Goal: Task Accomplishment & Management: Manage account settings

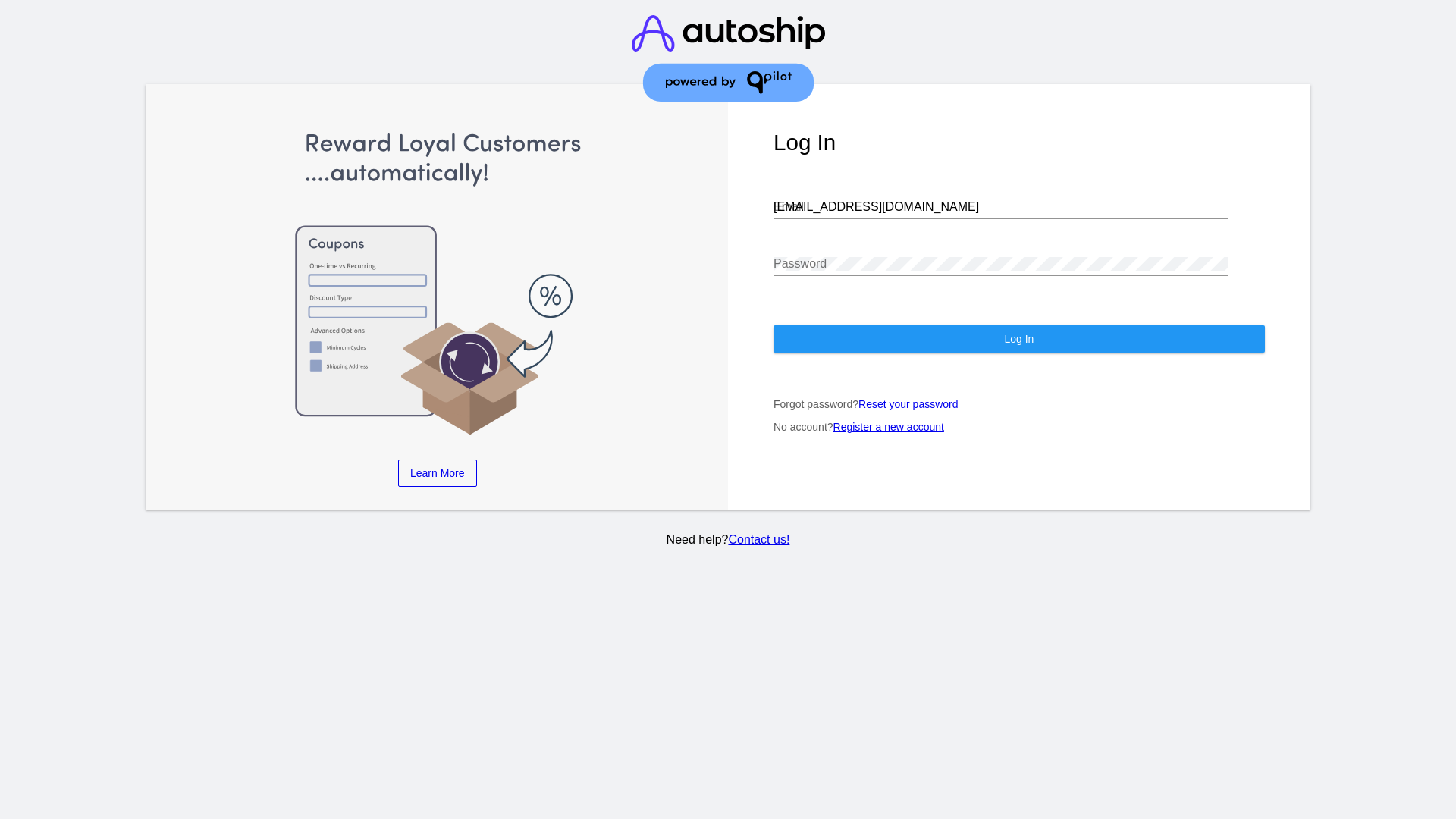
type input "[EMAIL_ADDRESS][DOMAIN_NAME]"
click at [1018, 339] on span "Log In" at bounding box center [1018, 339] width 30 height 12
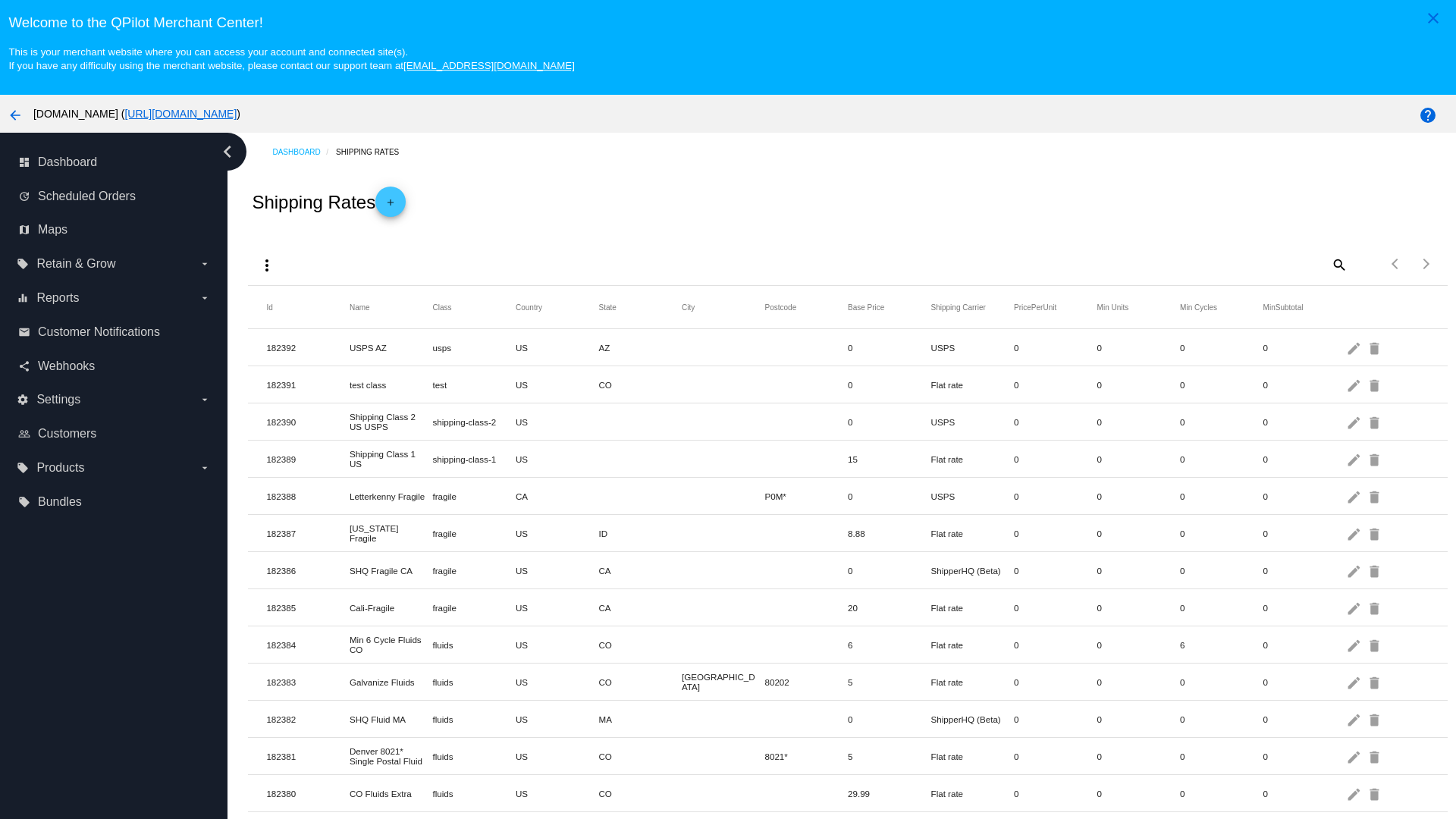
click at [267, 264] on mat-icon "more_vert" at bounding box center [267, 265] width 18 height 18
click at [295, 302] on button "file_download Export" at bounding box center [295, 302] width 88 height 37
click at [267, 264] on mat-icon "more_vert" at bounding box center [267, 265] width 18 height 18
click at [295, 338] on button "file_upload Import" at bounding box center [295, 338] width 88 height 37
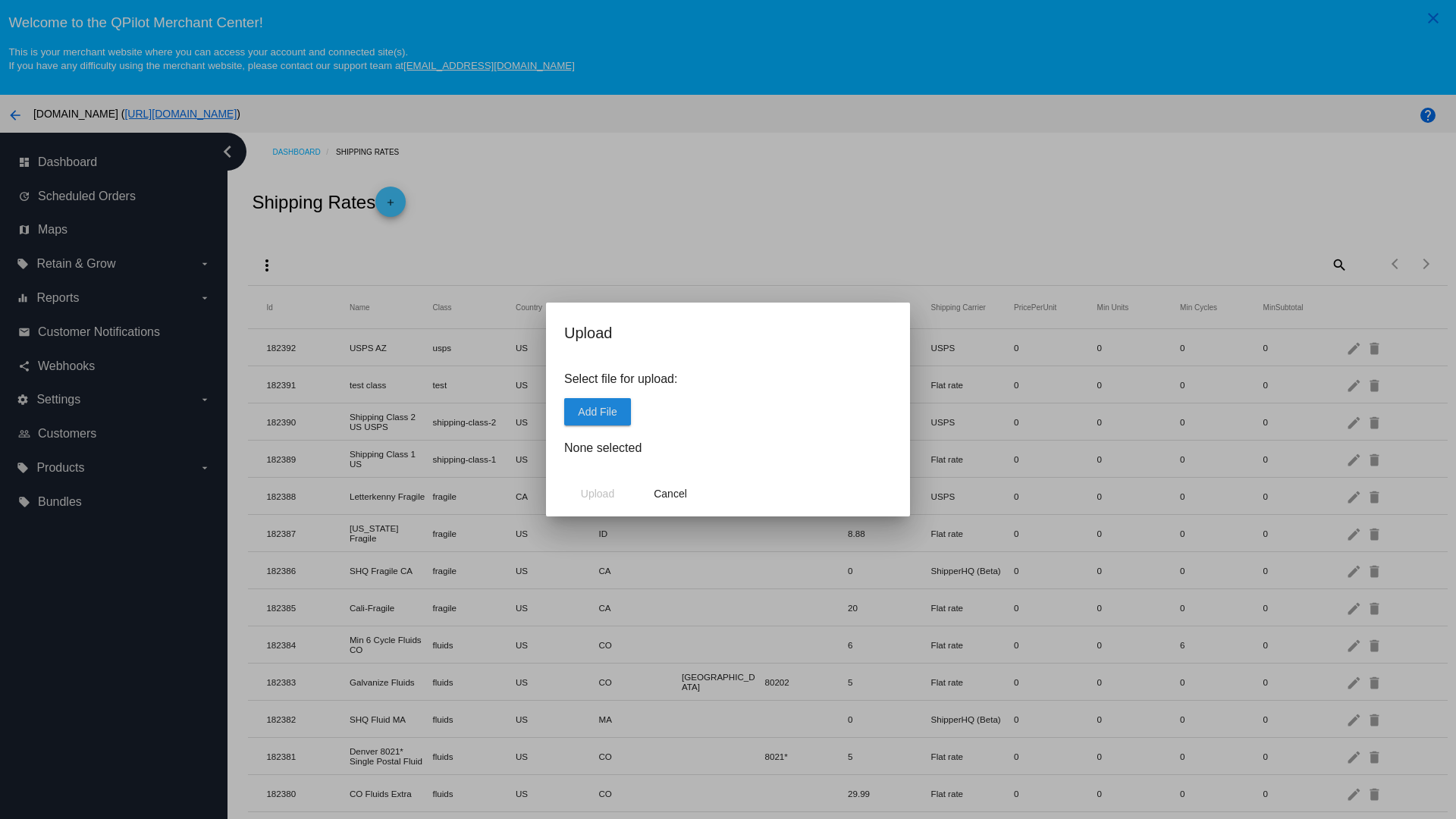
click at [598, 411] on span "Add File" at bounding box center [597, 412] width 39 height 12
click at [598, 494] on span "Upload" at bounding box center [597, 494] width 33 height 12
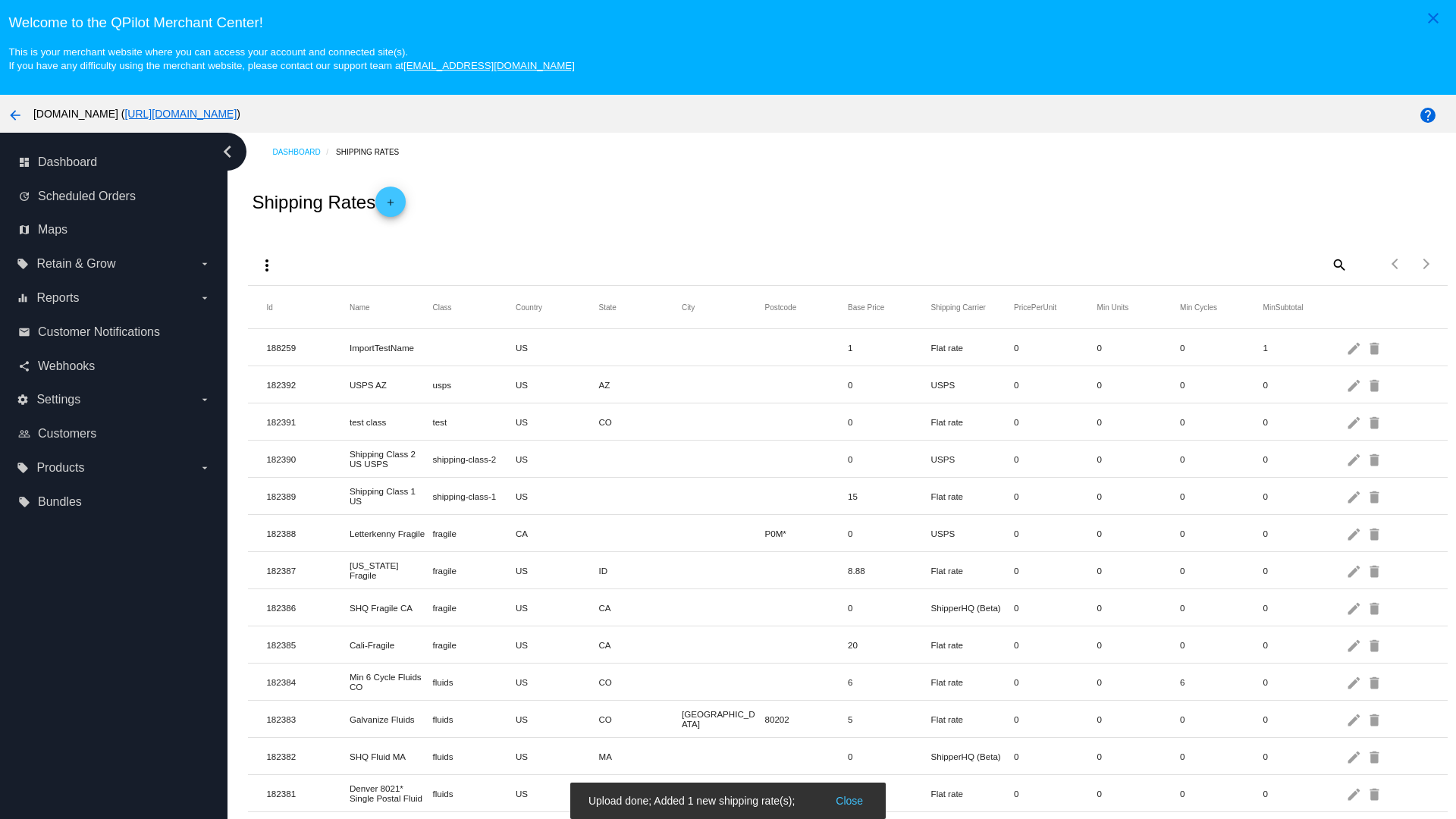
click at [1375, 348] on mat-icon "delete" at bounding box center [1375, 348] width 18 height 23
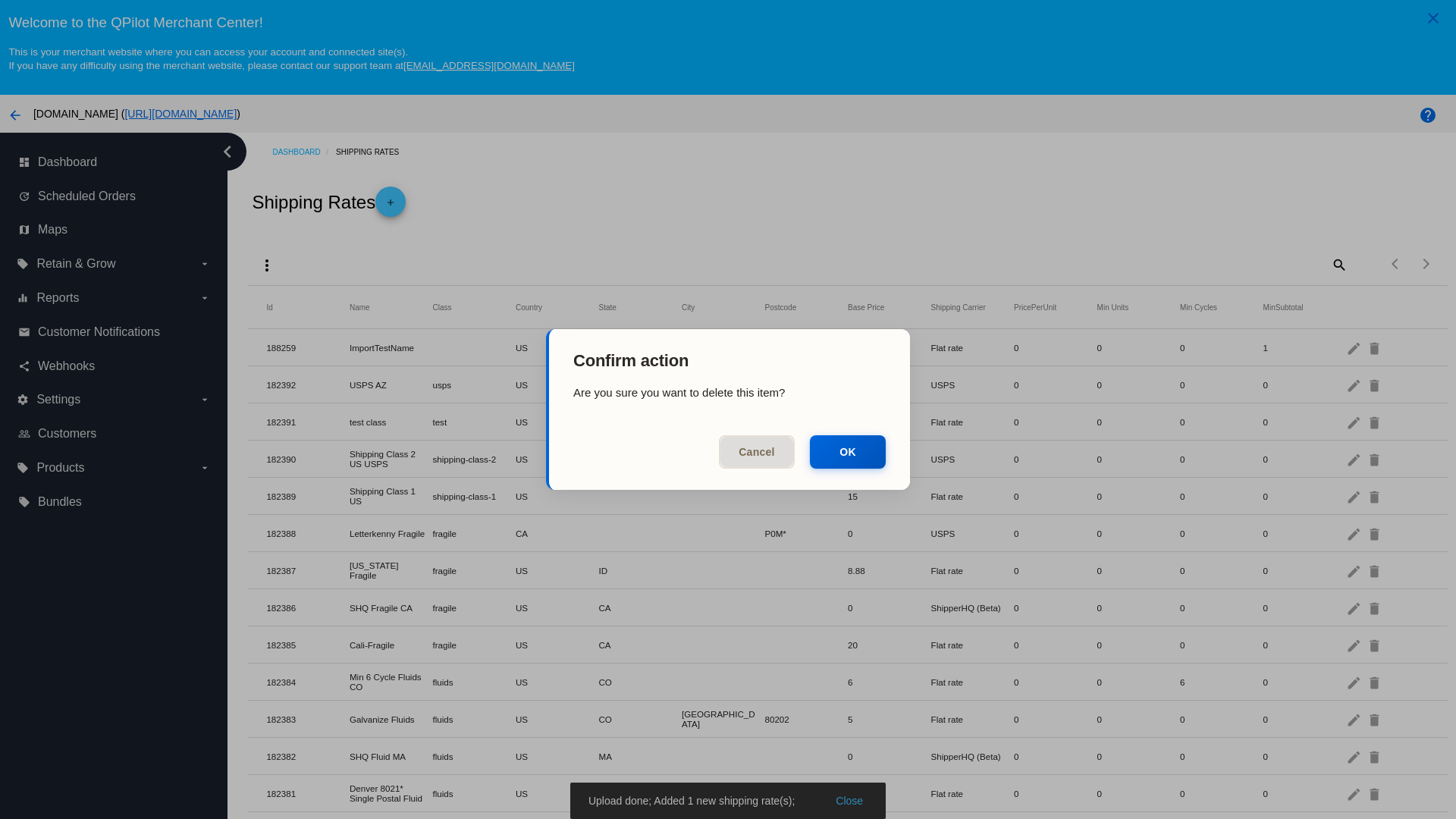
click at [847, 452] on button "OK" at bounding box center [848, 452] width 76 height 33
